Goal: Transaction & Acquisition: Download file/media

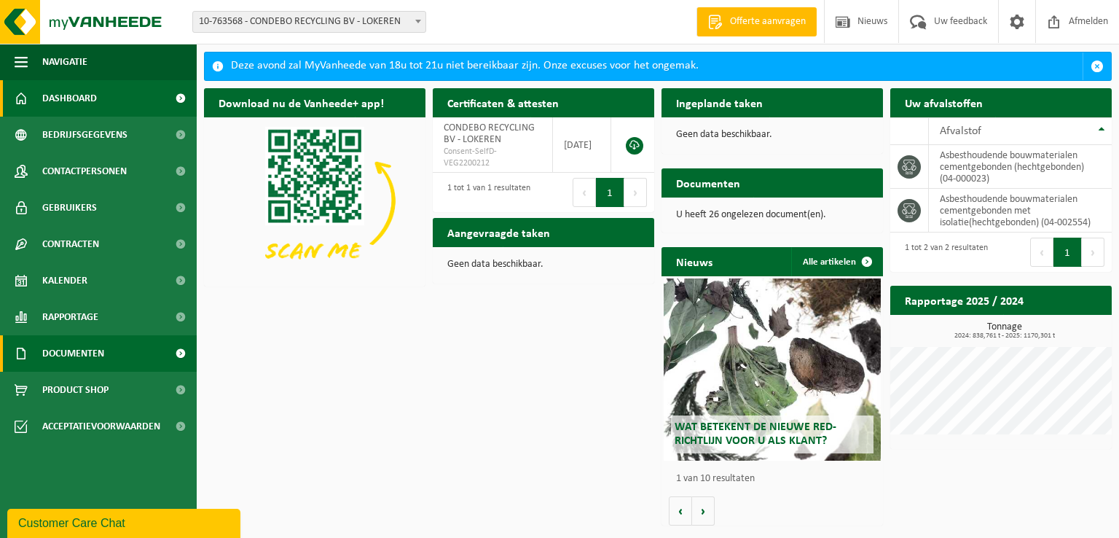
click at [87, 356] on span "Documenten" at bounding box center [73, 353] width 62 height 36
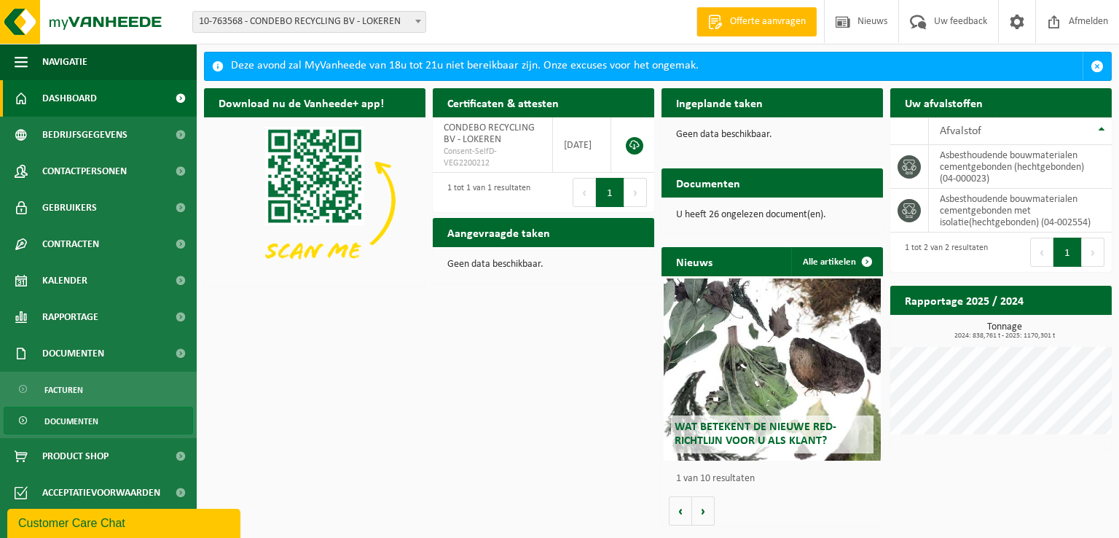
click at [93, 420] on span "Documenten" at bounding box center [71, 421] width 54 height 28
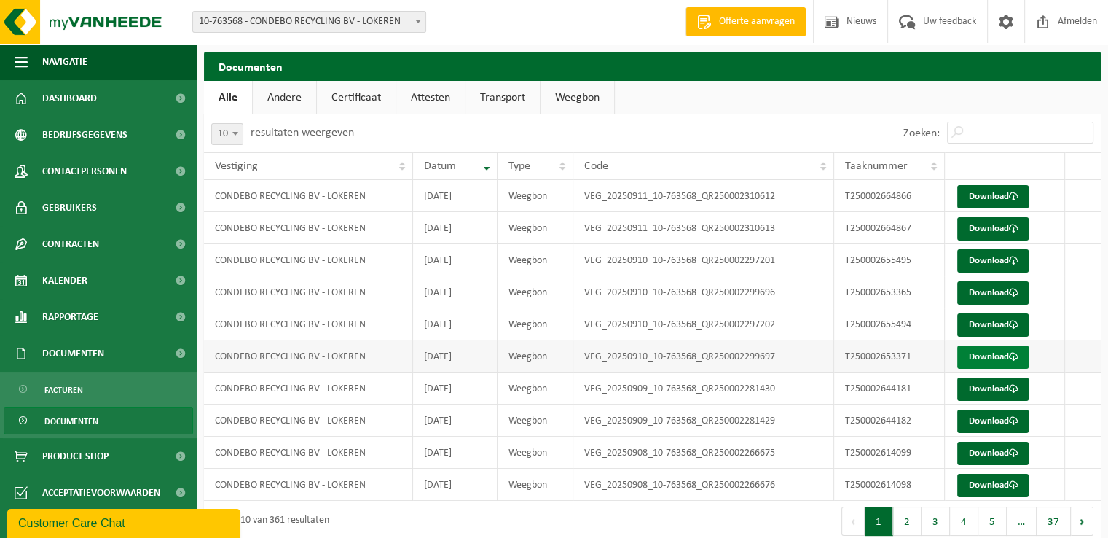
click at [1005, 354] on link "Download" at bounding box center [992, 356] width 71 height 23
click at [994, 322] on link "Download" at bounding box center [992, 324] width 71 height 23
click at [994, 287] on link "Download" at bounding box center [992, 292] width 71 height 23
click at [978, 259] on link "Download" at bounding box center [992, 260] width 71 height 23
